Goal: Task Accomplishment & Management: Manage account settings

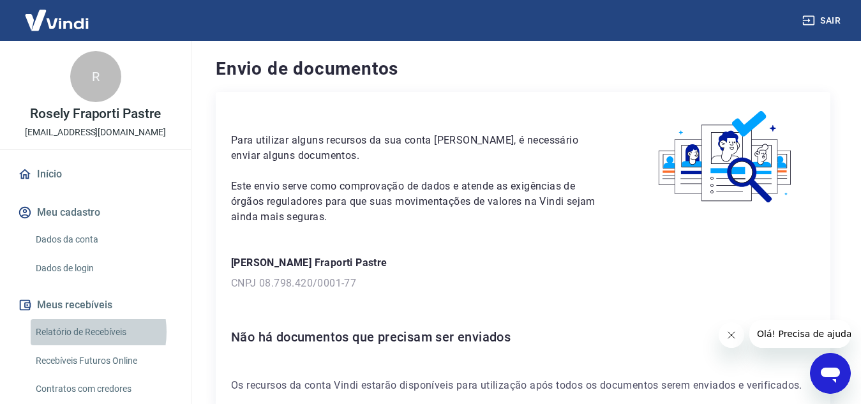
click at [78, 332] on link "Relatório de Recebíveis" at bounding box center [103, 332] width 145 height 26
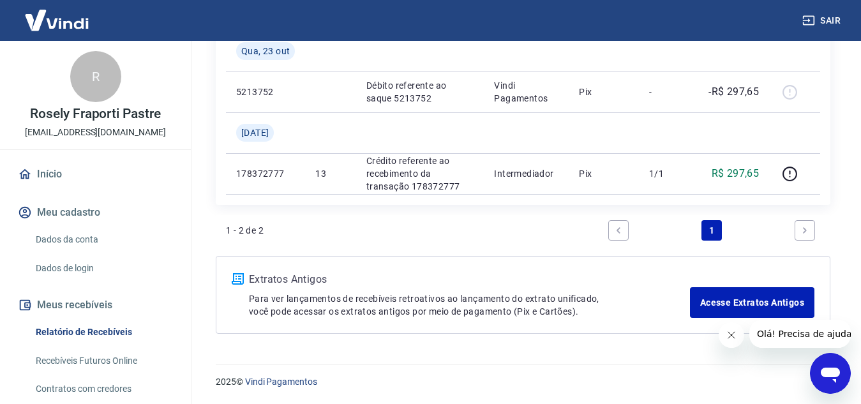
scroll to position [166, 0]
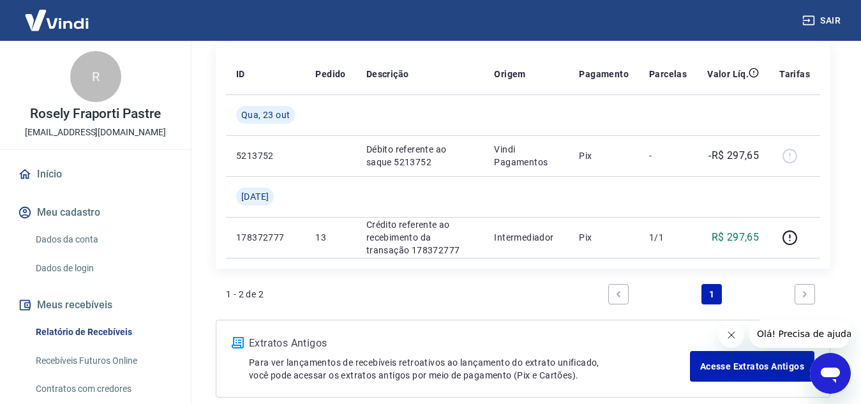
click at [808, 297] on icon "Next page" at bounding box center [804, 294] width 9 height 9
click at [617, 295] on icon "Previous page" at bounding box center [618, 294] width 9 height 9
click at [800, 290] on icon "Next page" at bounding box center [804, 294] width 9 height 9
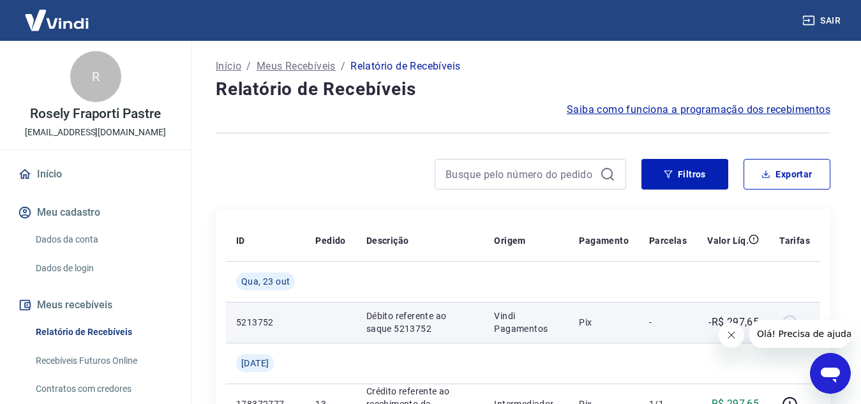
scroll to position [128, 0]
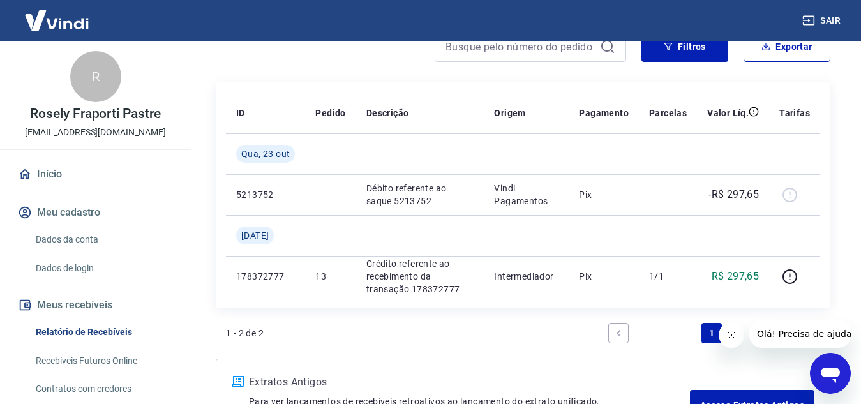
click at [110, 358] on link "Recebíveis Futuros Online" at bounding box center [103, 361] width 145 height 26
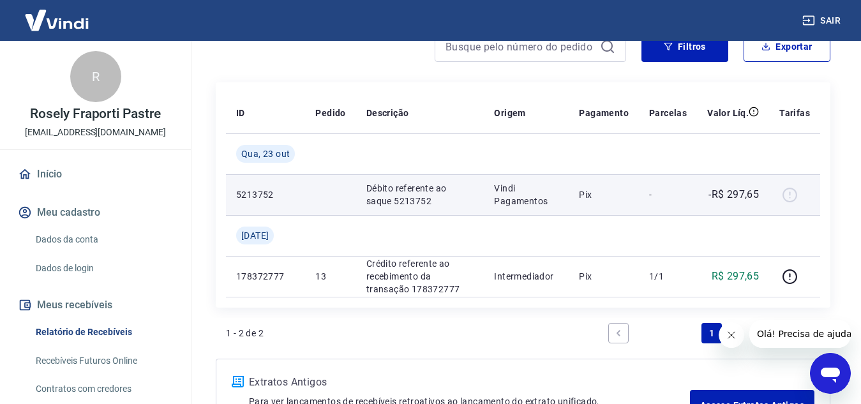
click at [785, 198] on div at bounding box center [794, 194] width 31 height 20
drag, startPoint x: 791, startPoint y: 196, endPoint x: 764, endPoint y: 195, distance: 26.9
click at [792, 196] on div at bounding box center [794, 194] width 31 height 20
click at [430, 195] on p "Débito referente ao saque 5213752" at bounding box center [420, 195] width 108 height 26
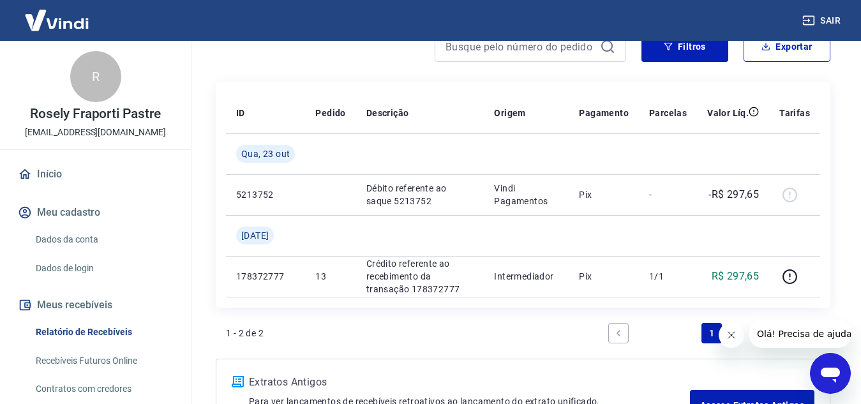
scroll to position [191, 0]
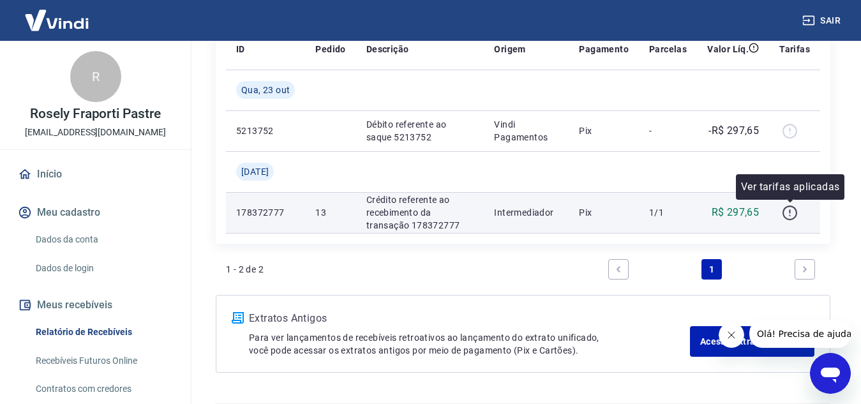
click at [791, 214] on icon "button" at bounding box center [789, 213] width 16 height 16
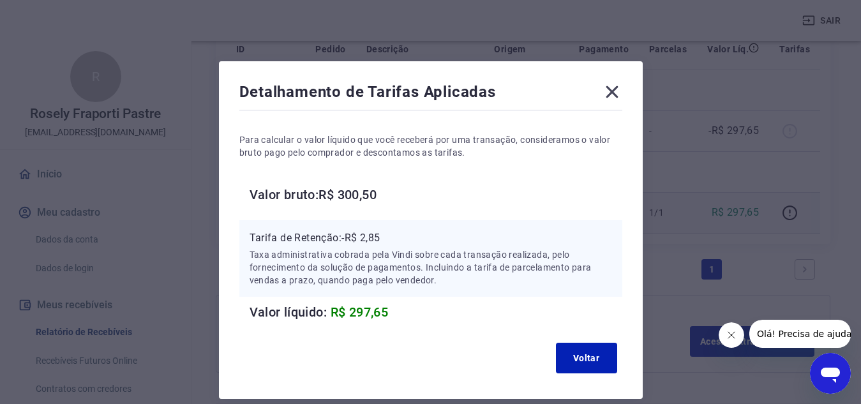
click at [367, 196] on h6 "Valor bruto: R$ 300,50" at bounding box center [435, 194] width 373 height 20
click at [260, 259] on p "Taxa administrativa cobrada pela Vindi sobre cada transação realizada, pelo for…" at bounding box center [430, 267] width 362 height 38
click at [442, 263] on p "Taxa administrativa cobrada pela Vindi sobre cada transação realizada, pelo for…" at bounding box center [430, 267] width 362 height 38
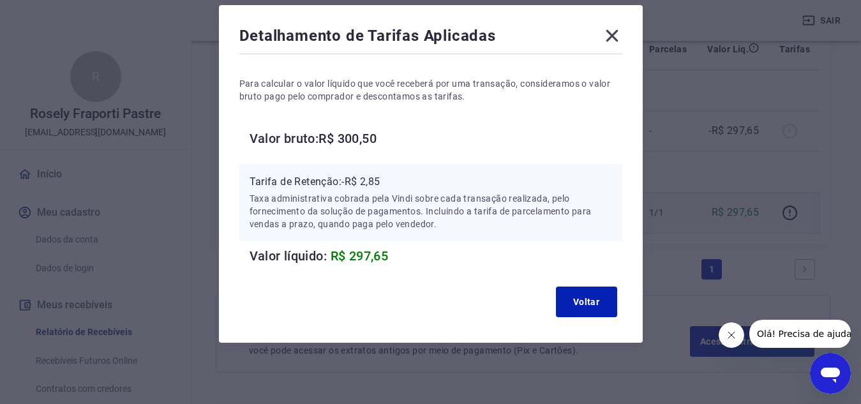
scroll to position [230, 0]
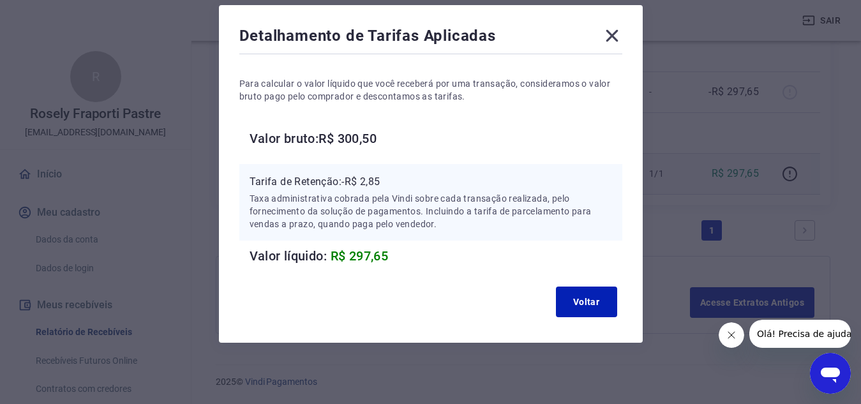
click at [757, 105] on div "Detalhamento de Tarifas Aplicadas Para calcular o valor líquido que você recebe…" at bounding box center [430, 202] width 861 height 404
click at [612, 37] on icon at bounding box center [612, 36] width 20 height 20
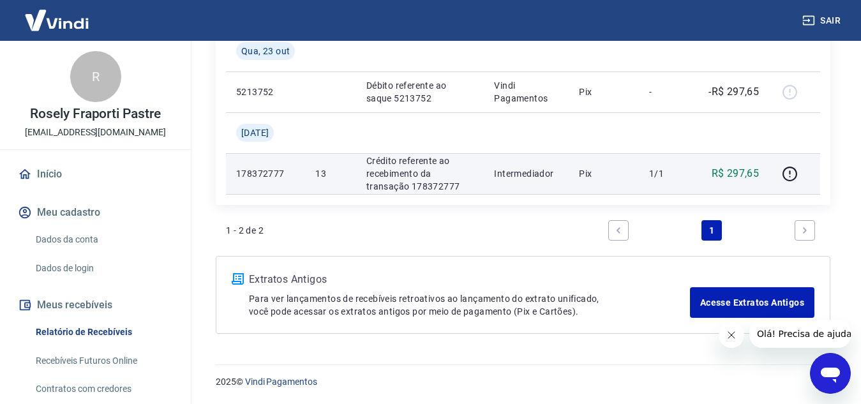
click at [401, 175] on p "Crédito referente ao recebimento da transação 178372777" at bounding box center [420, 173] width 108 height 38
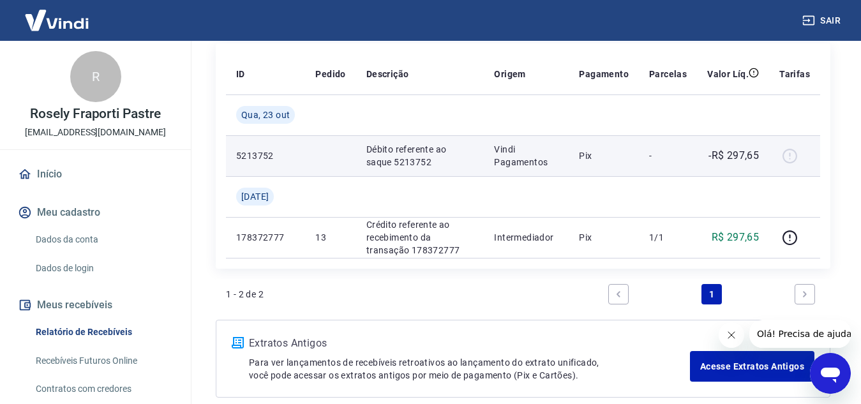
click at [353, 159] on td at bounding box center [330, 155] width 50 height 41
click at [399, 156] on p "Débito referente ao saque 5213752" at bounding box center [420, 156] width 108 height 26
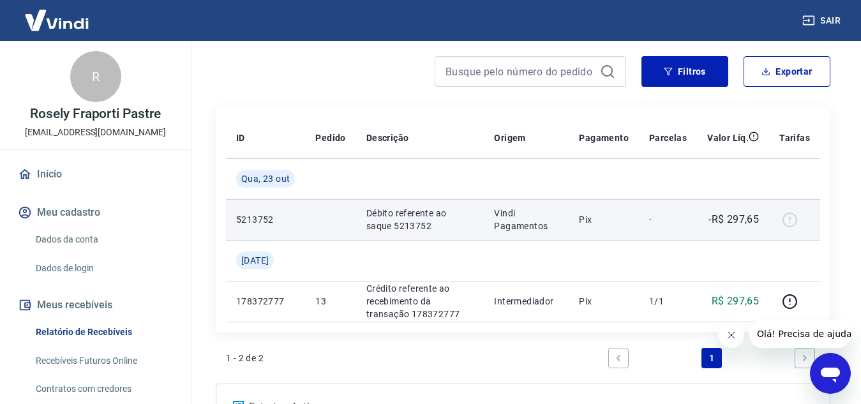
click at [411, 223] on p "Débito referente ao saque 5213752" at bounding box center [420, 220] width 108 height 26
